Goal: Information Seeking & Learning: Learn about a topic

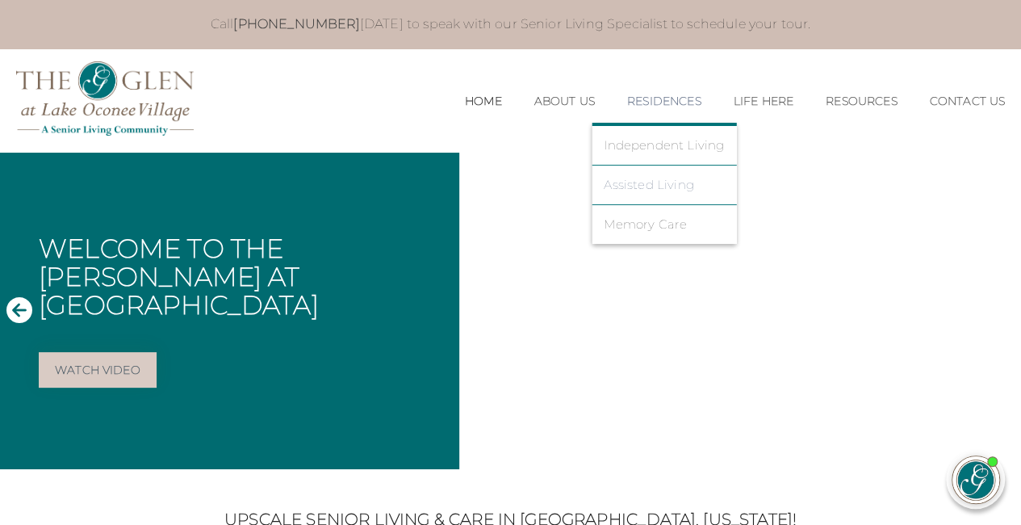
click at [643, 178] on link "Assisted Living" at bounding box center [664, 185] width 120 height 15
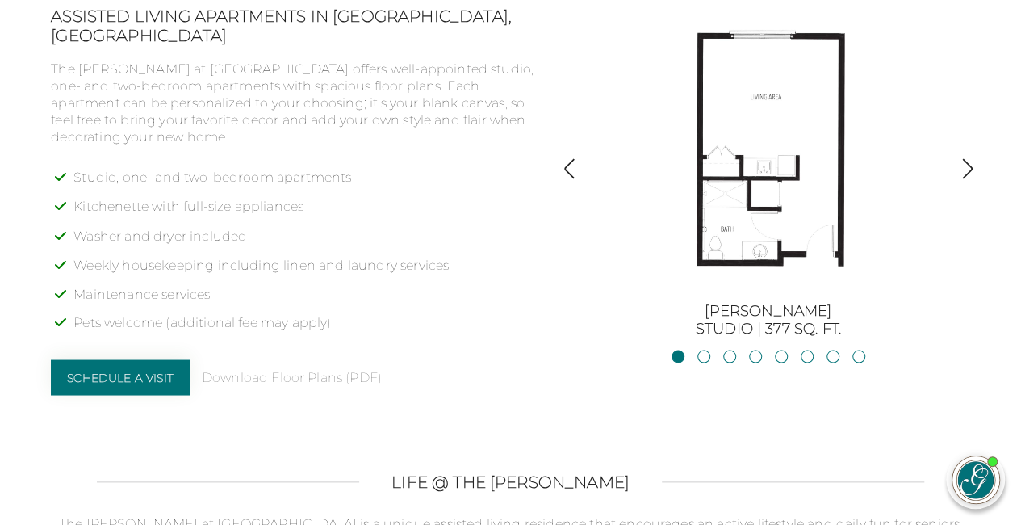
scroll to position [1211, 0]
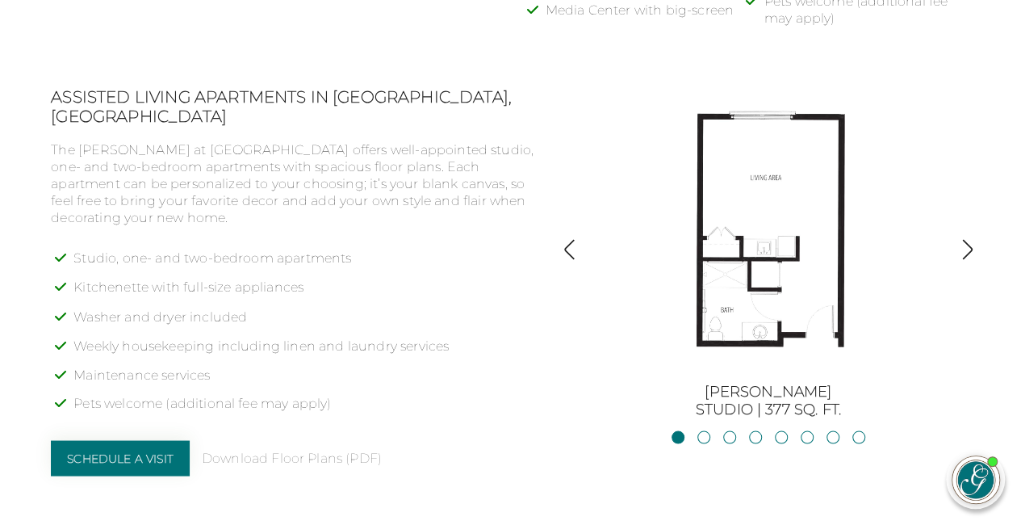
click at [965, 248] on img "button" at bounding box center [968, 249] width 22 height 22
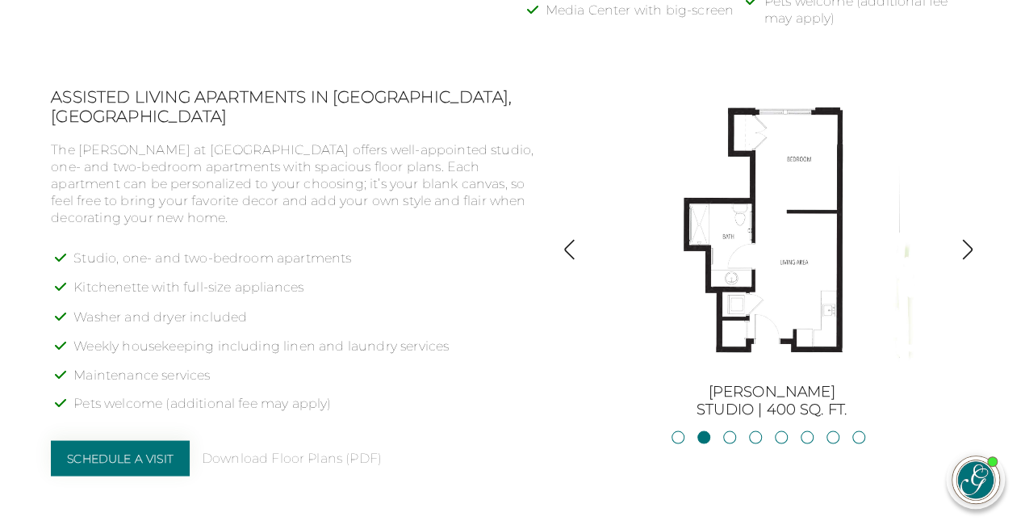
click at [965, 249] on img "button" at bounding box center [968, 249] width 22 height 22
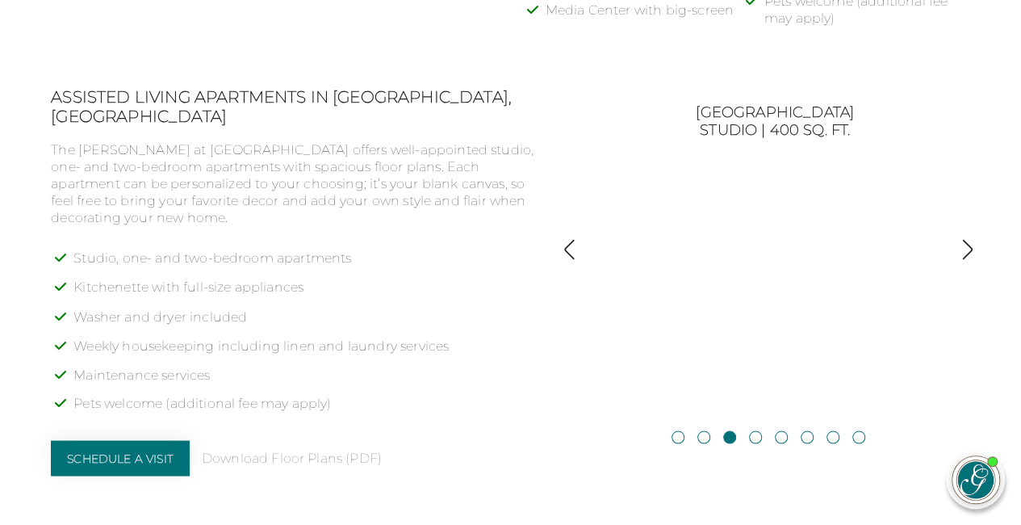
click at [965, 249] on img "button" at bounding box center [968, 249] width 22 height 22
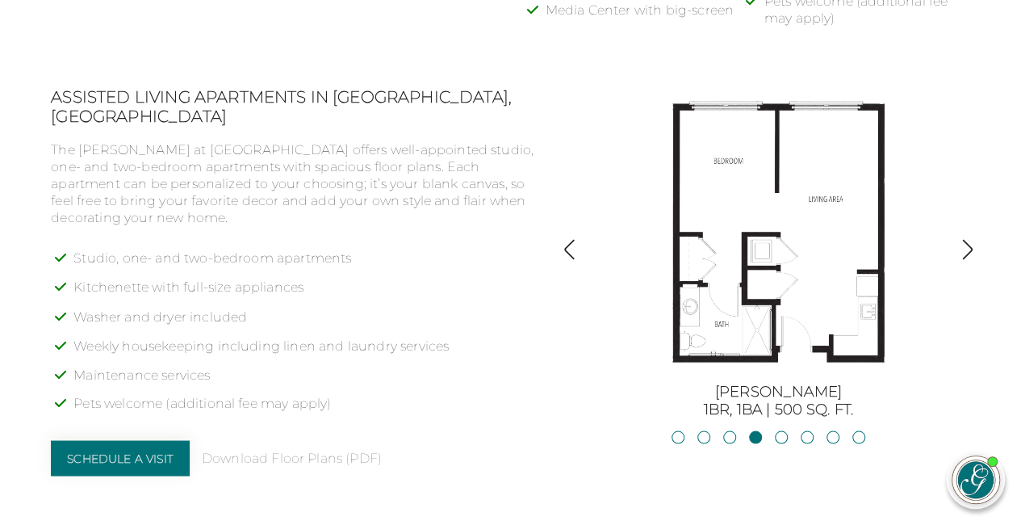
click at [965, 249] on img "button" at bounding box center [968, 249] width 22 height 22
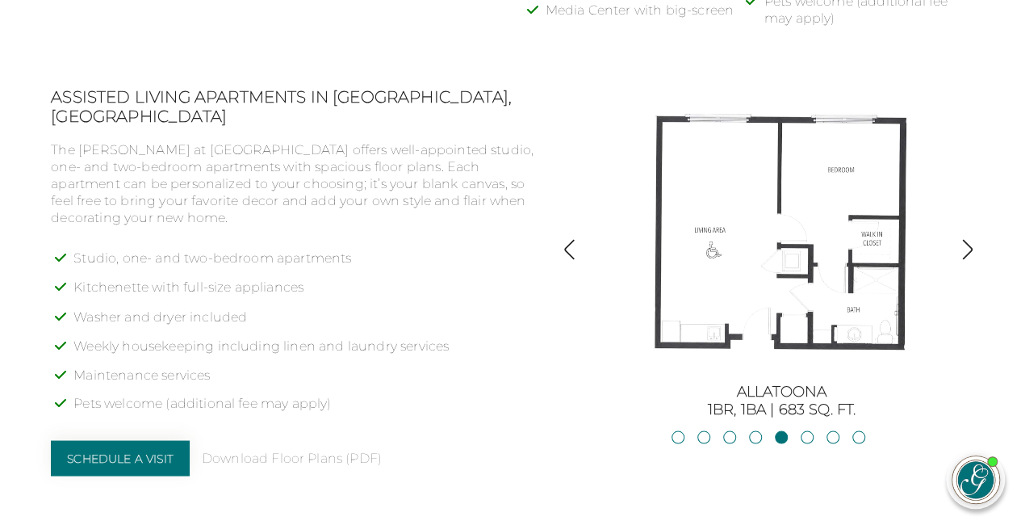
click at [965, 246] on img "button" at bounding box center [968, 249] width 22 height 22
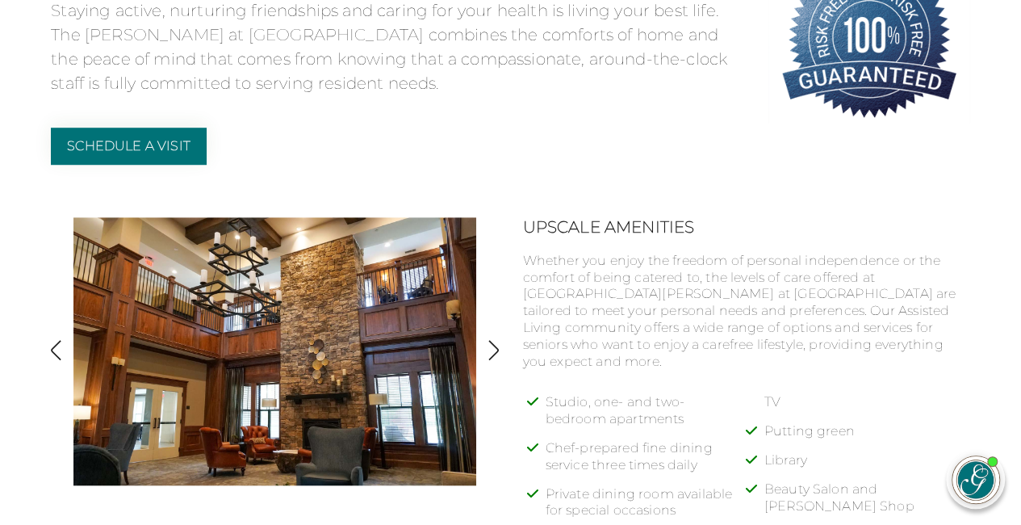
scroll to position [0, 0]
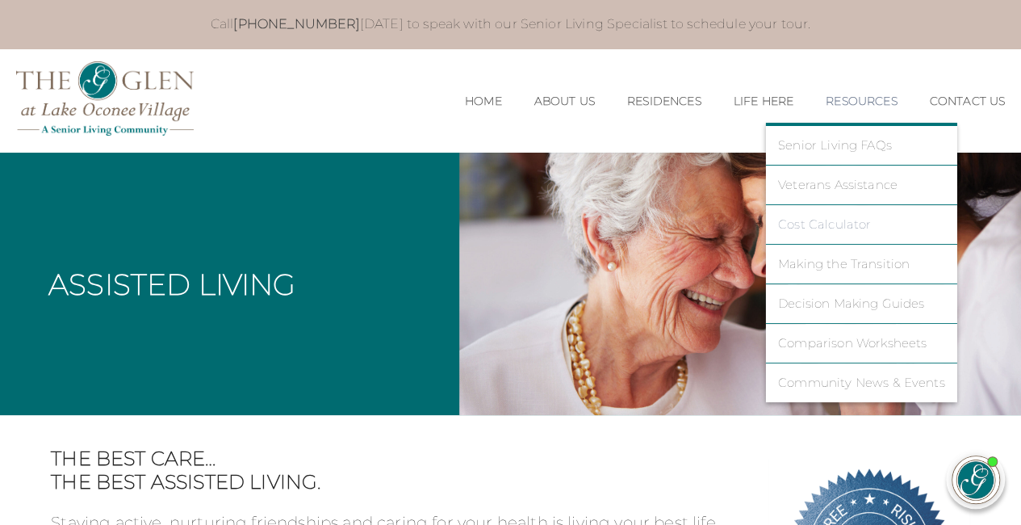
click at [811, 224] on link "Cost Calculator" at bounding box center [861, 224] width 167 height 15
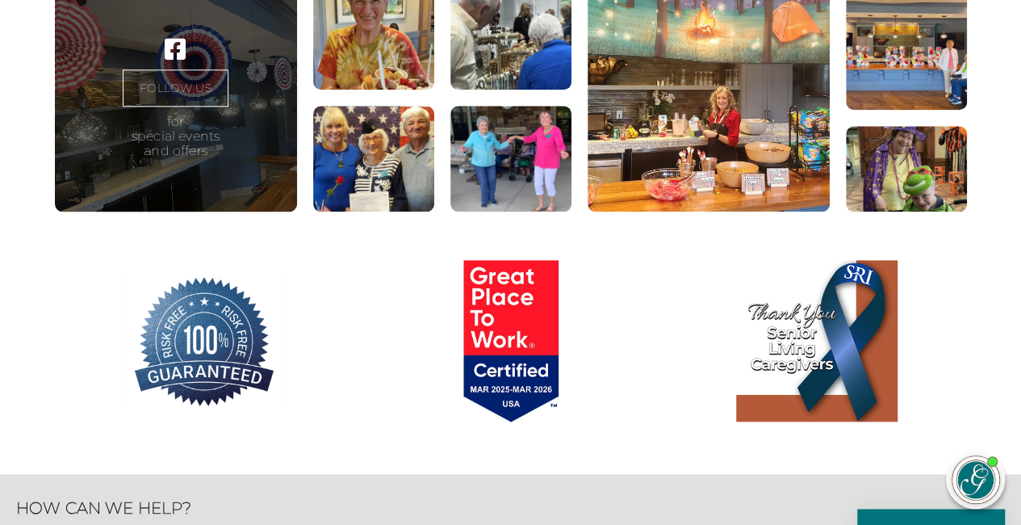
scroll to position [727, 0]
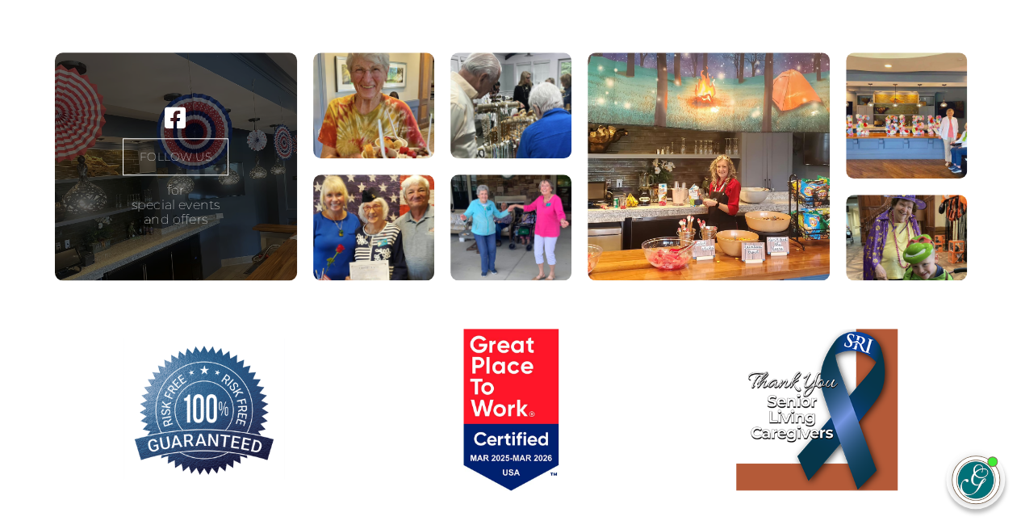
click at [379, 130] on figure at bounding box center [373, 105] width 121 height 106
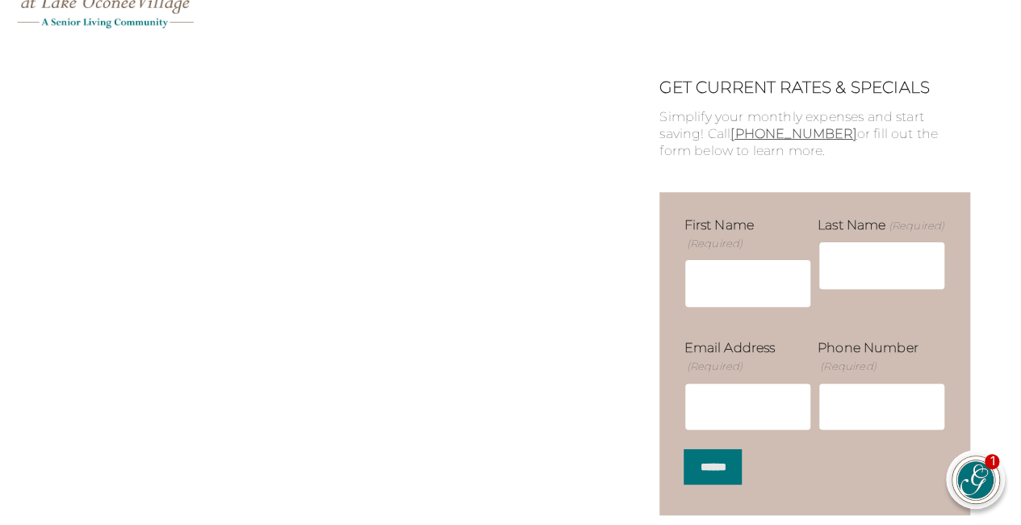
scroll to position [242, 0]
